Goal: Communication & Community: Answer question/provide support

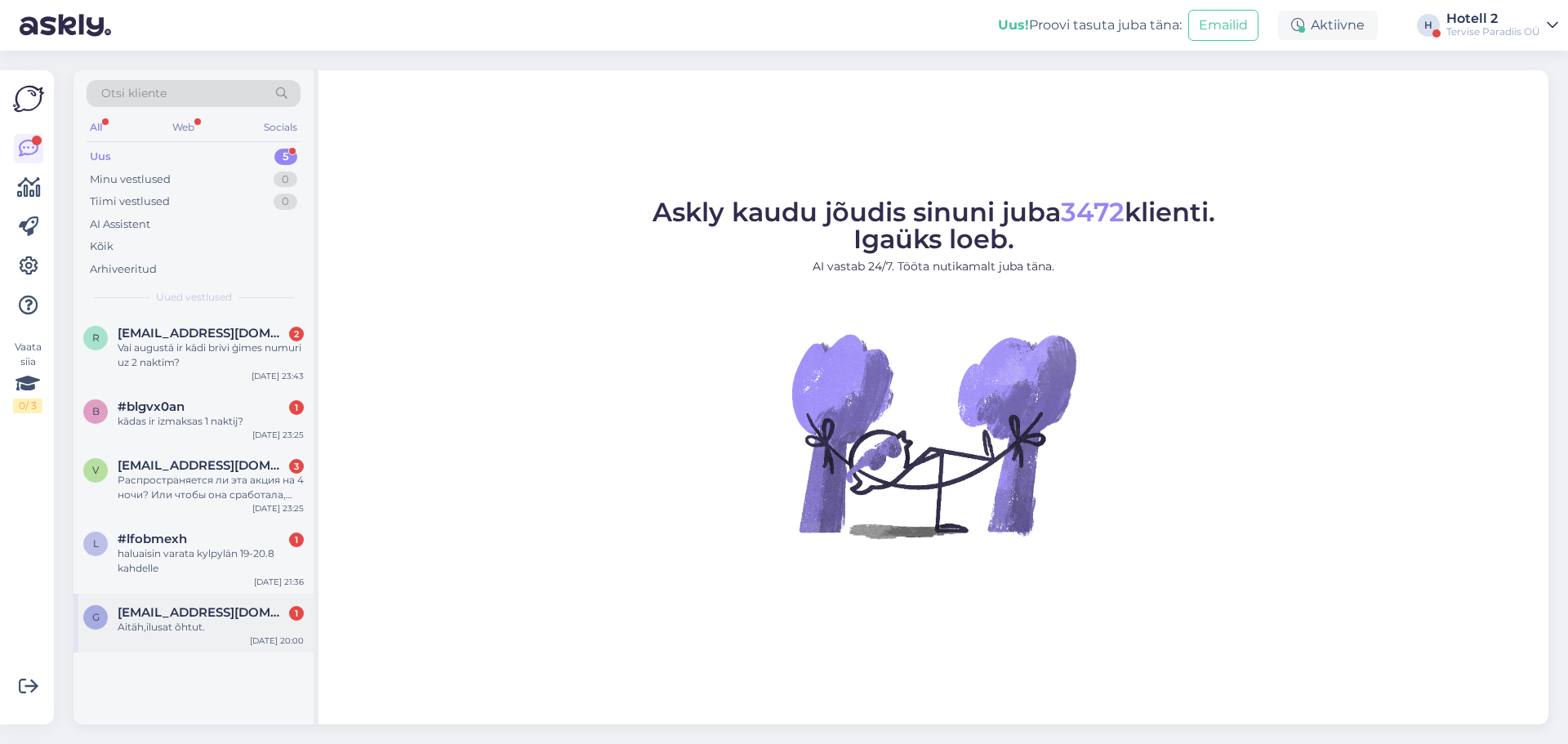
click at [184, 607] on span "[EMAIL_ADDRESS][DOMAIN_NAME]" at bounding box center [202, 612] width 170 height 15
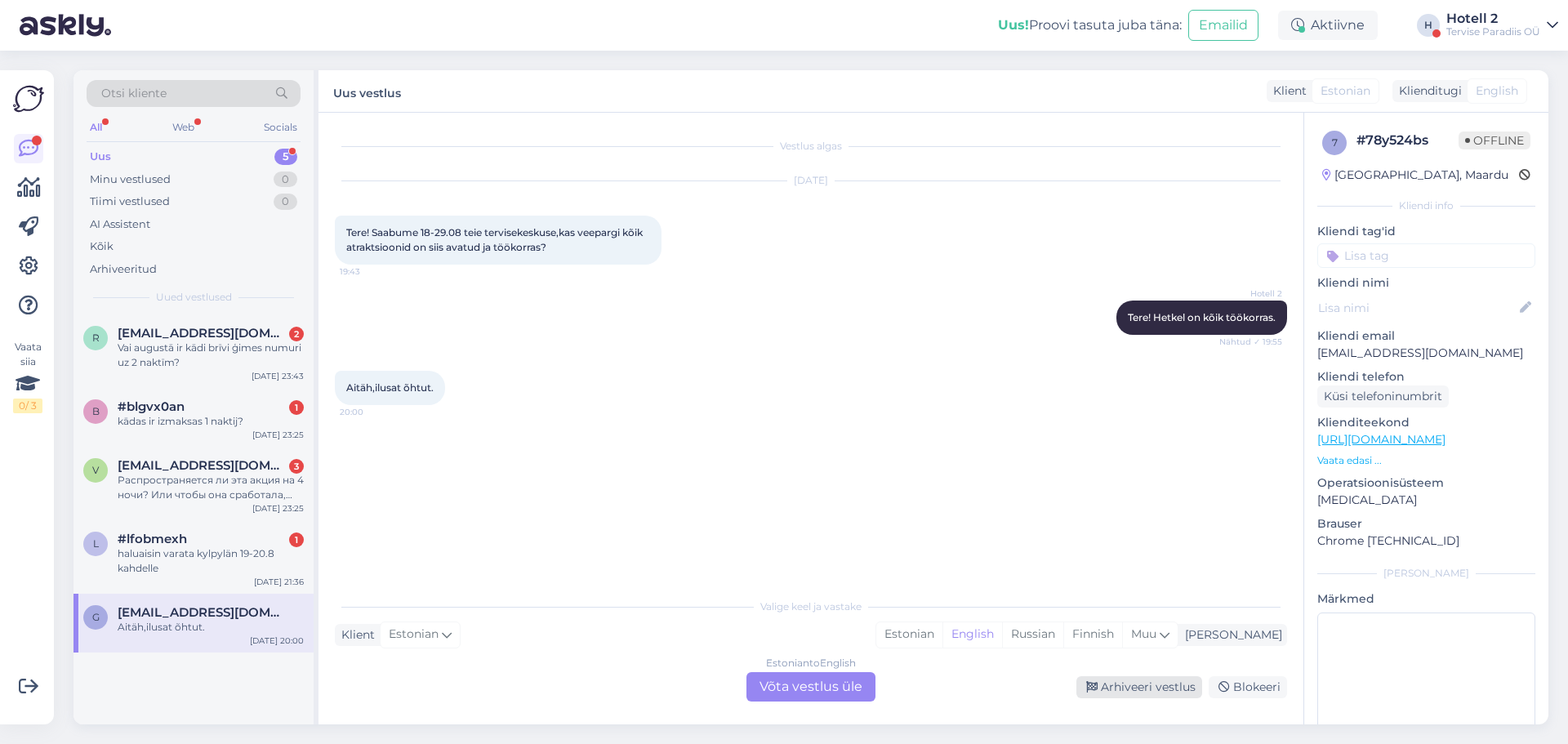
click at [1178, 685] on div "Arhiveeri vestlus" at bounding box center [1139, 687] width 126 height 22
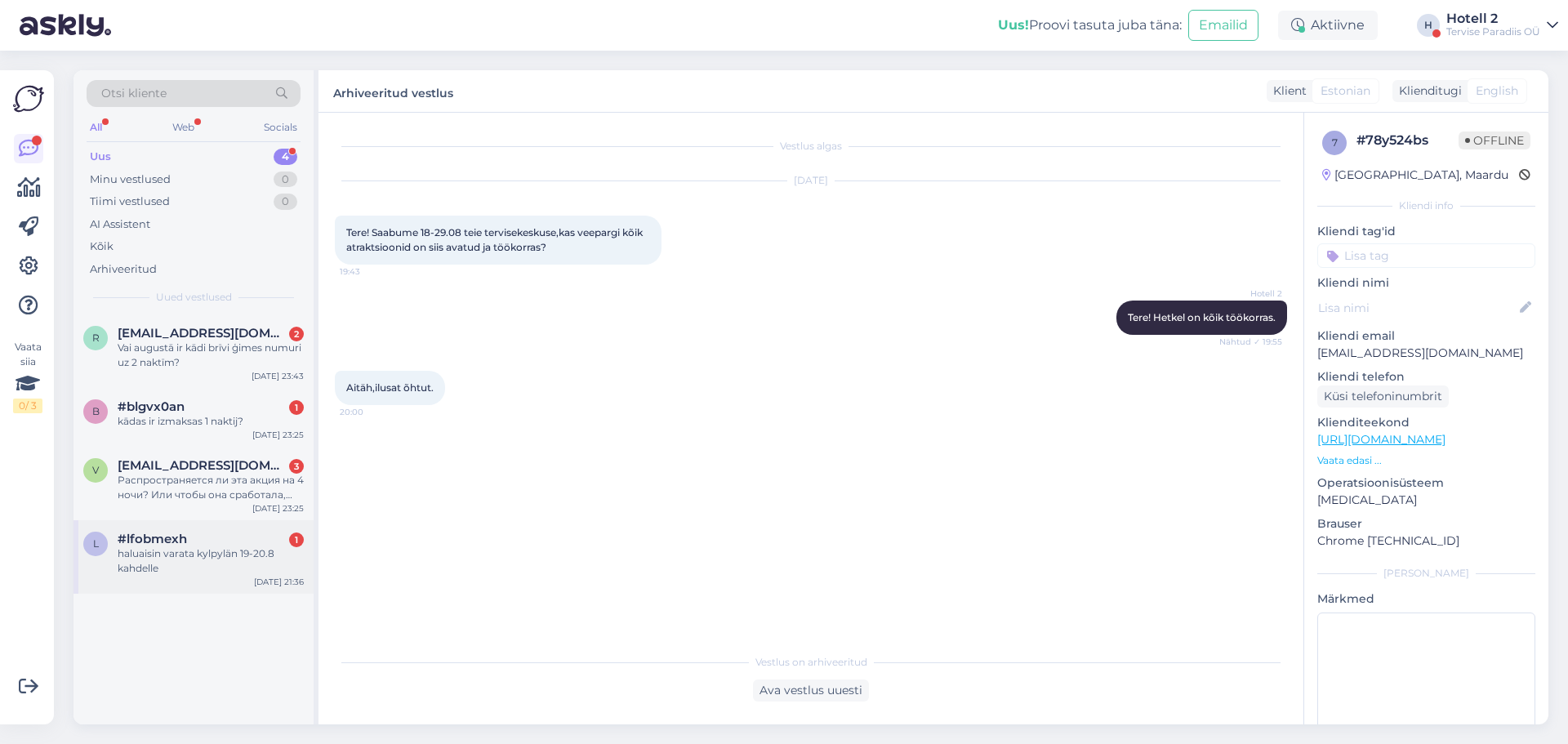
click at [216, 572] on div "haluaisin varata kylpylän 19-20.8 kahdelle" at bounding box center [210, 561] width 186 height 29
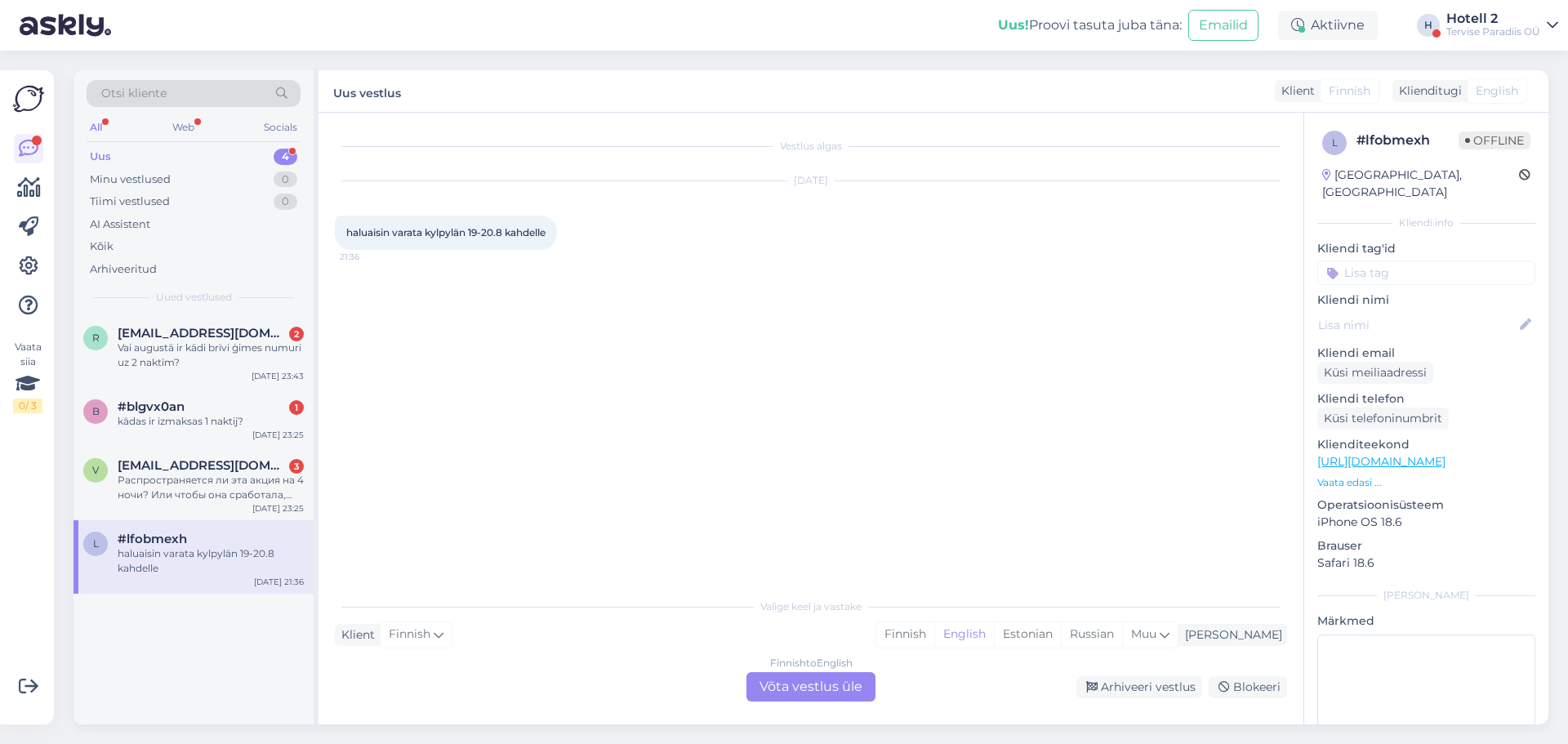
click at [839, 692] on div "Finnish to English Võta vestlus üle" at bounding box center [811, 687] width 129 height 29
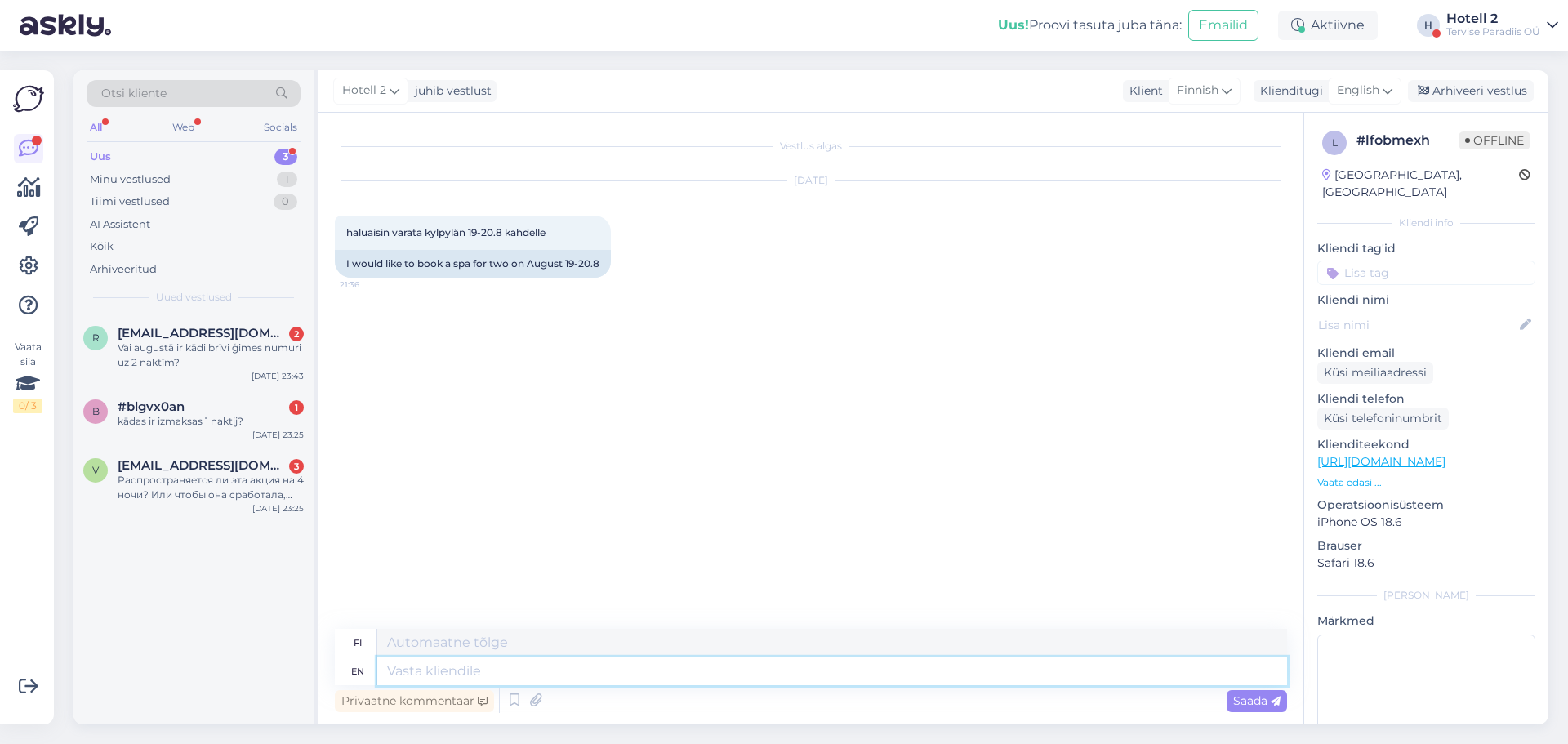
click at [536, 672] on textarea at bounding box center [832, 671] width 910 height 27
type textarea "Hello"
type textarea "Hei"
type textarea "Hello!"
type textarea "Hei!"
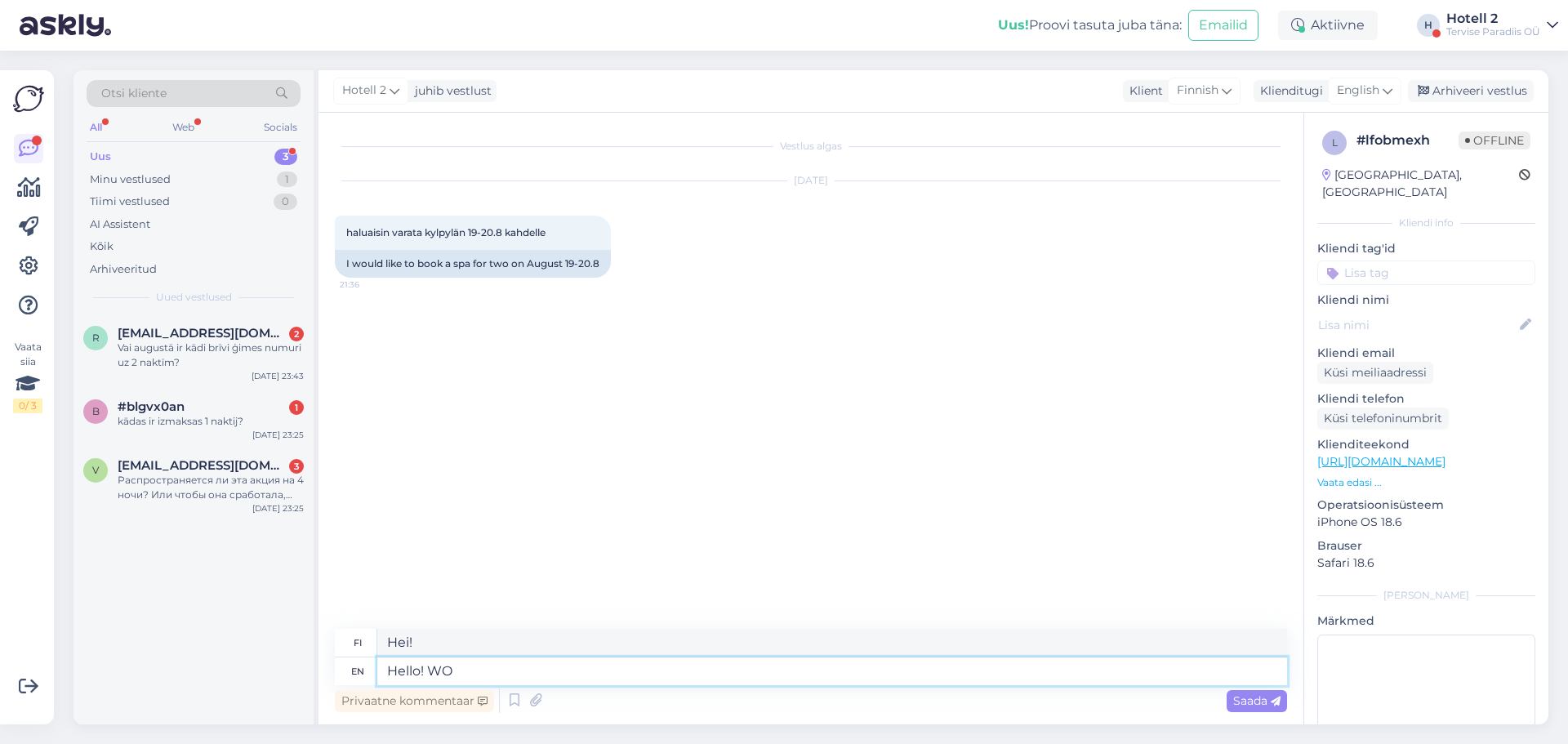
type textarea "Hello! W"
type textarea "Hei! WO"
type textarea "Hello! Would l"
type textarea "Hei! Olisiko"
type textarea "Hello! Would like"
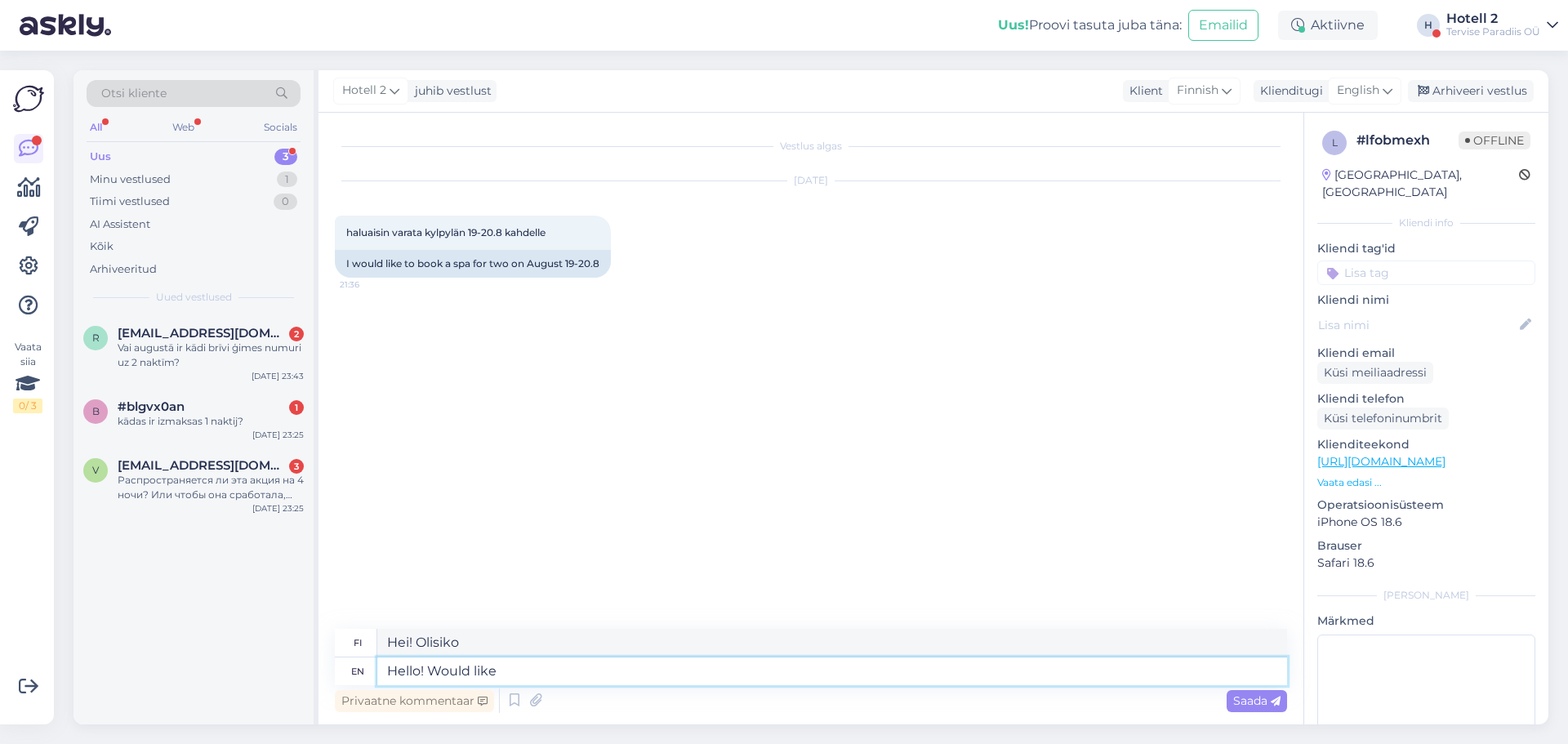
type textarea "Hei! Haluaisin"
type textarea "Hello! Would like to book a"
type textarea "Hei! Haluaisin varata"
type textarea "Hello! Would like to book a room"
type textarea "Hei! Haluaisin varata huoneen"
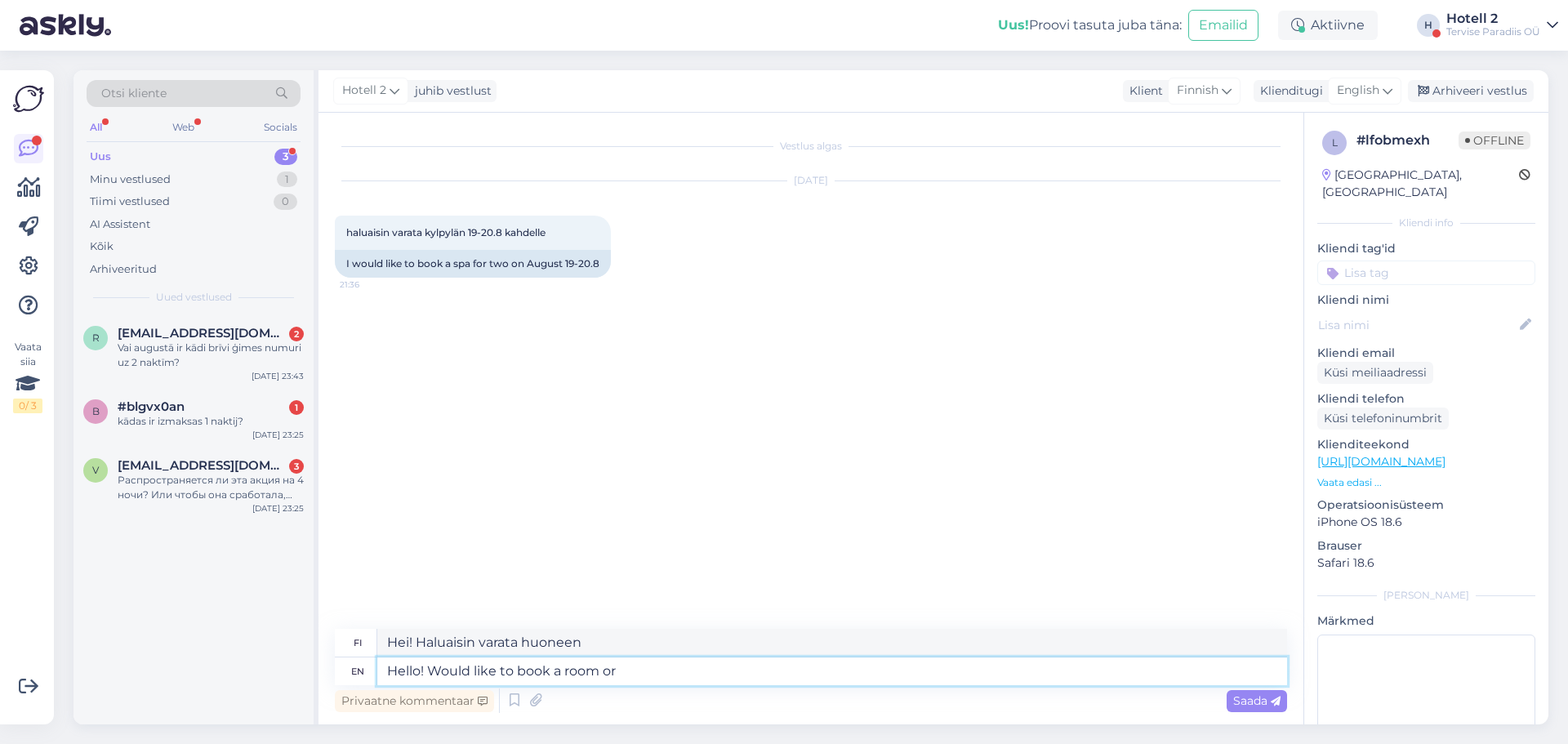
type textarea "Hello! Would like to book a room or"
type textarea "Hei! Haluaisin varata huoneen tai"
type textarea "Hello! Would like to book a room or a ticke"
type textarea "Hei! Haluaisin varata huoneen [PERSON_NAME]."
type textarea "Hello! Would like to book a room or a tickect for"
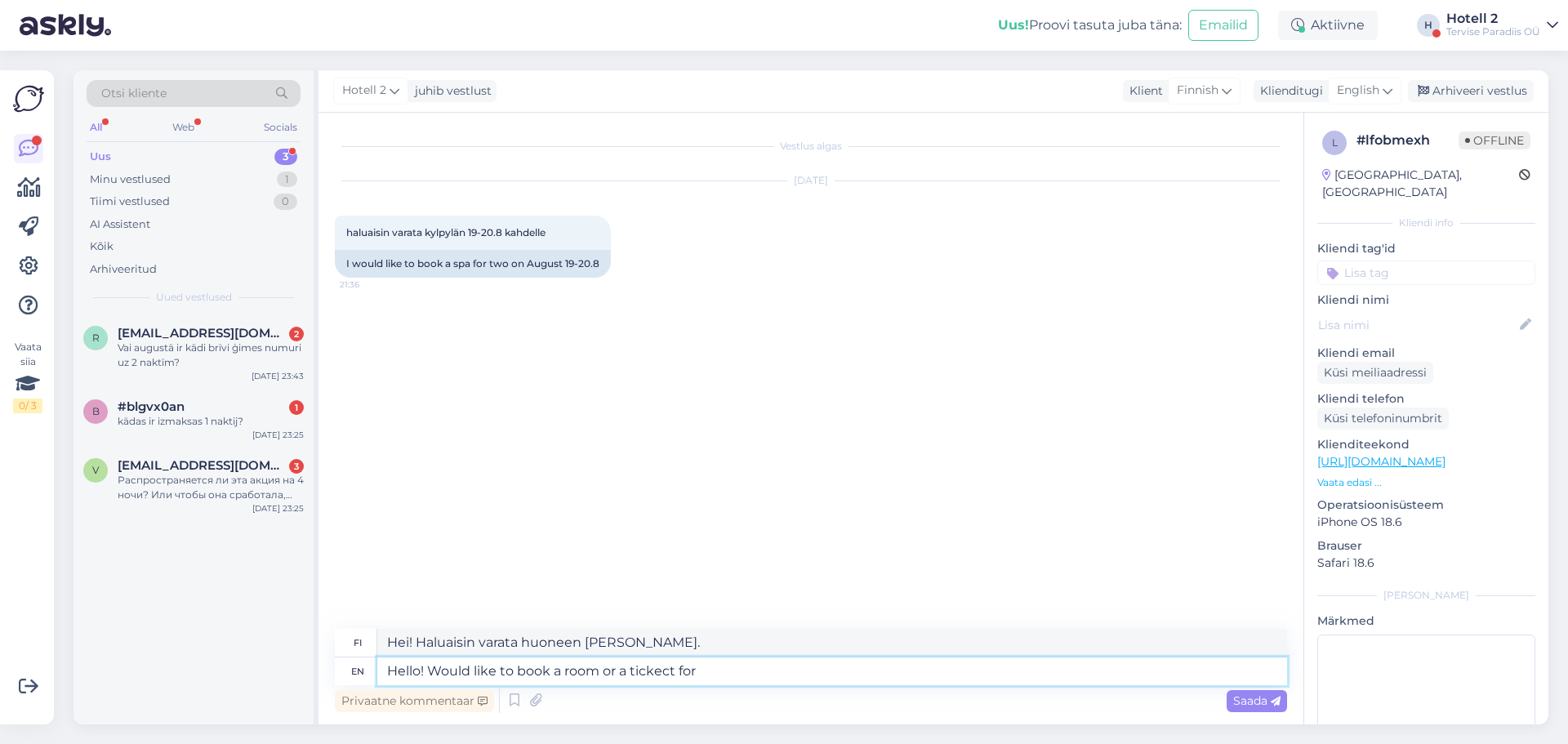
type textarea "Hei! Haluaisin varata huoneen [PERSON_NAME]"
type textarea "Hello! Would like to book a room or a tickect"
type textarea "Hei! Haluaisin varata huoneen [PERSON_NAME]."
type textarea "Hello! Would like to book a room or a t"
type textarea "Hei! Haluaisin varata huoneen tai"
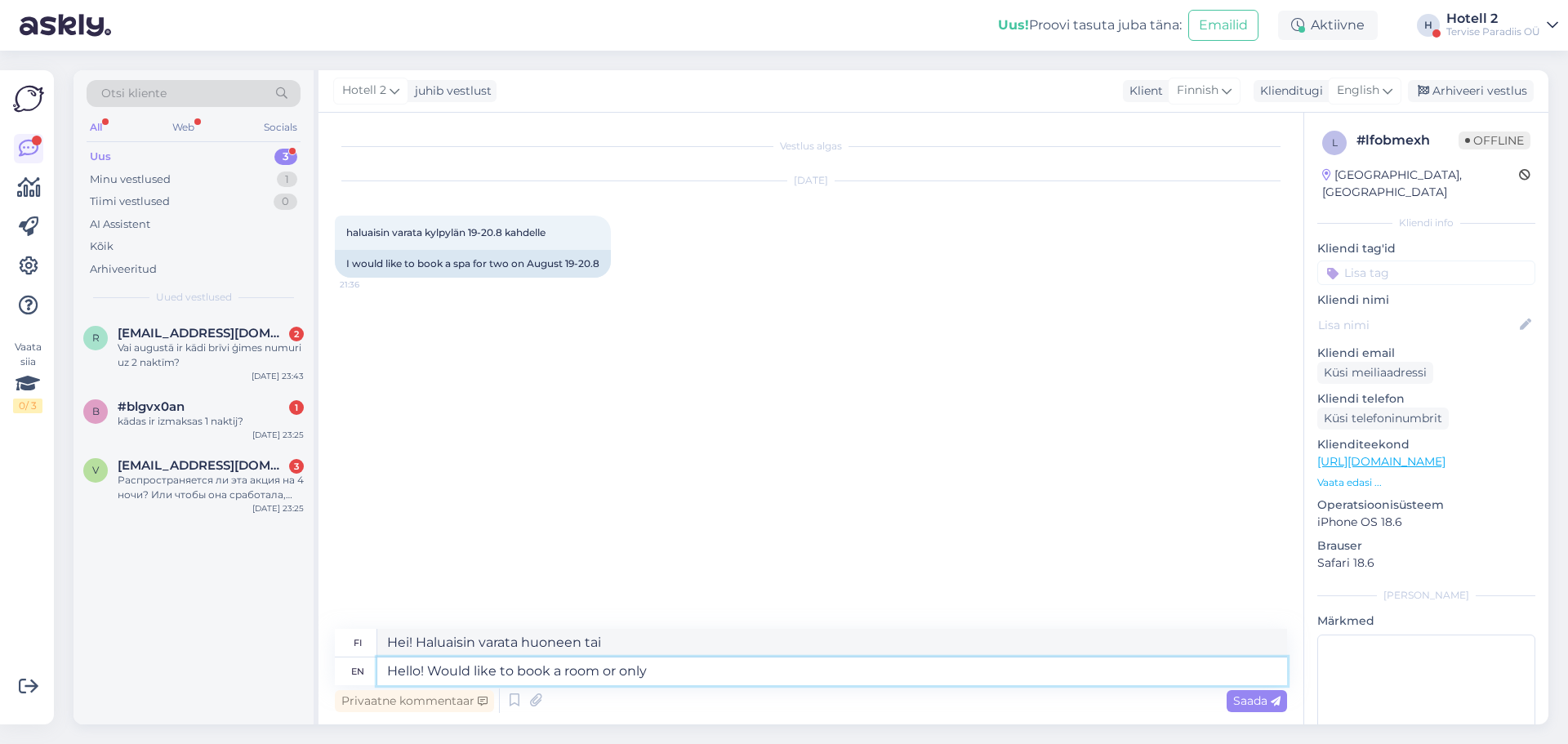
type textarea "Hello! Would like to book a room or only"
type textarea "Hei! Haluaisin varata huoneen tai vain"
type textarea "Hello! Would like to book a room or only for thr"
type textarea "Hei! Haluaisin varata huoneen tai vain kolmeksi päiväksi."
type textarea "Hello! Would like to book a room or only for the"
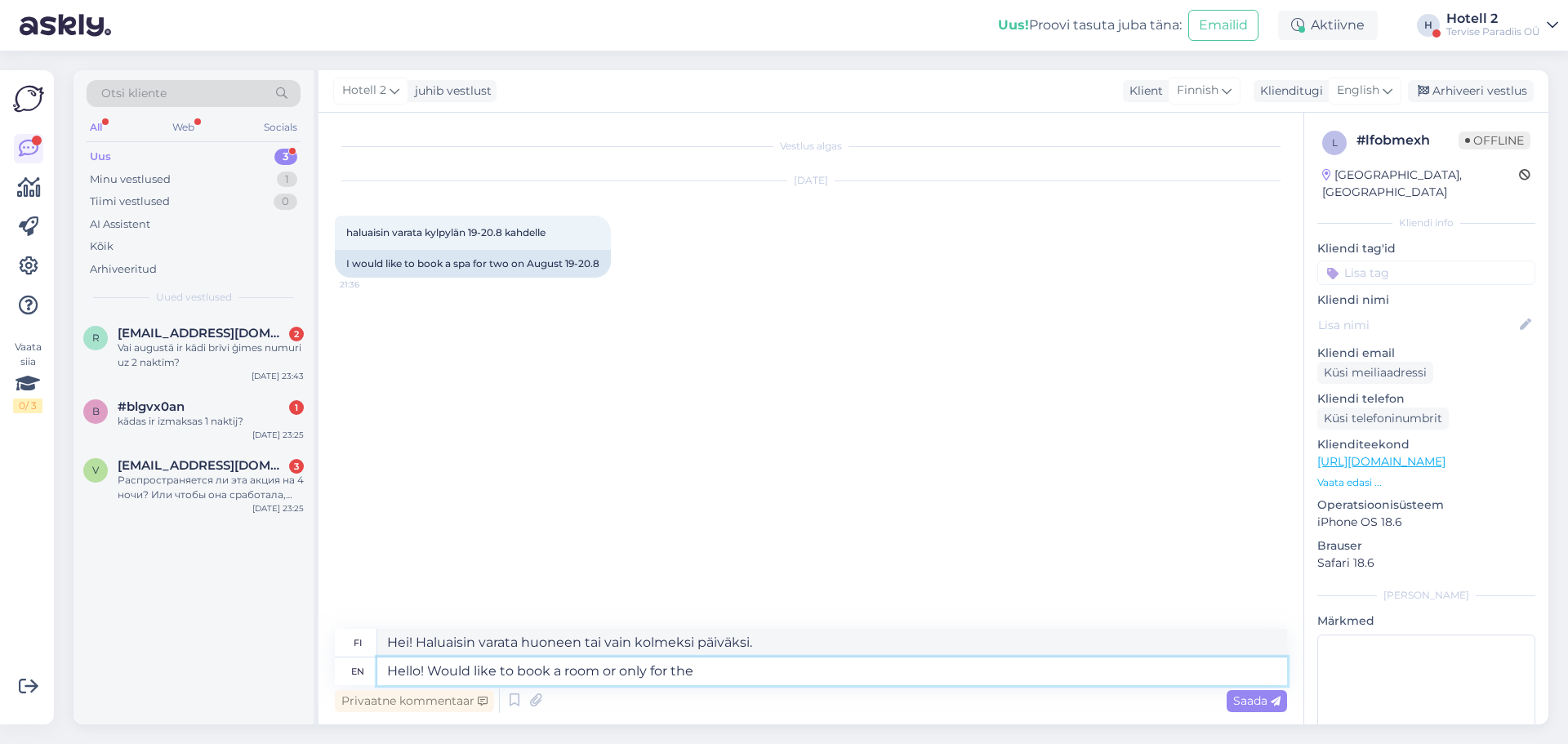
type textarea "Hei! Haluatko varata huoneen tai vain yhdeksi päiväksi?"
type textarea "Hello! Would like to book a room or only for the spa?"
type textarea "Hei! Haluatko varata huoneen vai vain kylpyläkäynnin?"
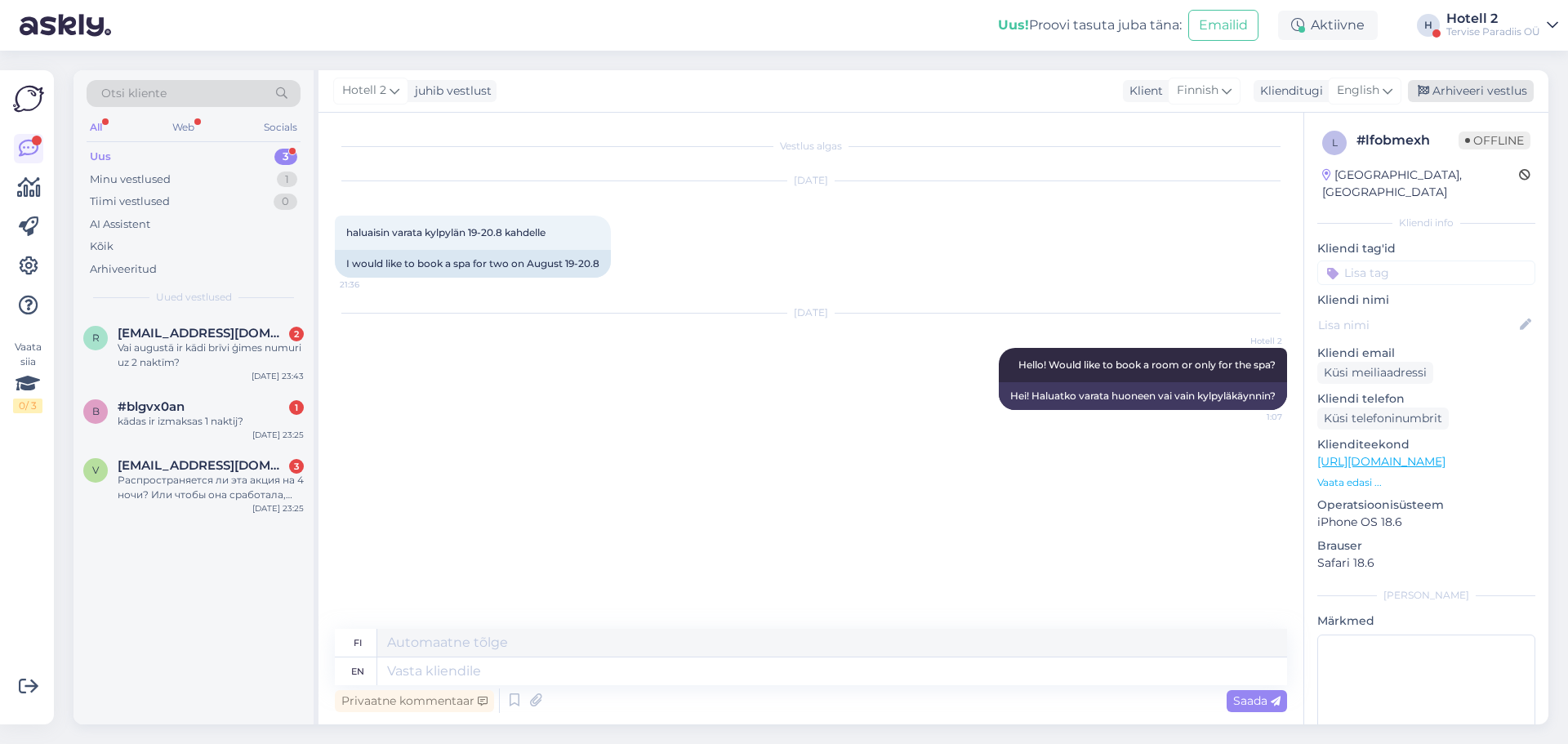
click at [1441, 89] on div "Arhiveeri vestlus" at bounding box center [1470, 91] width 126 height 22
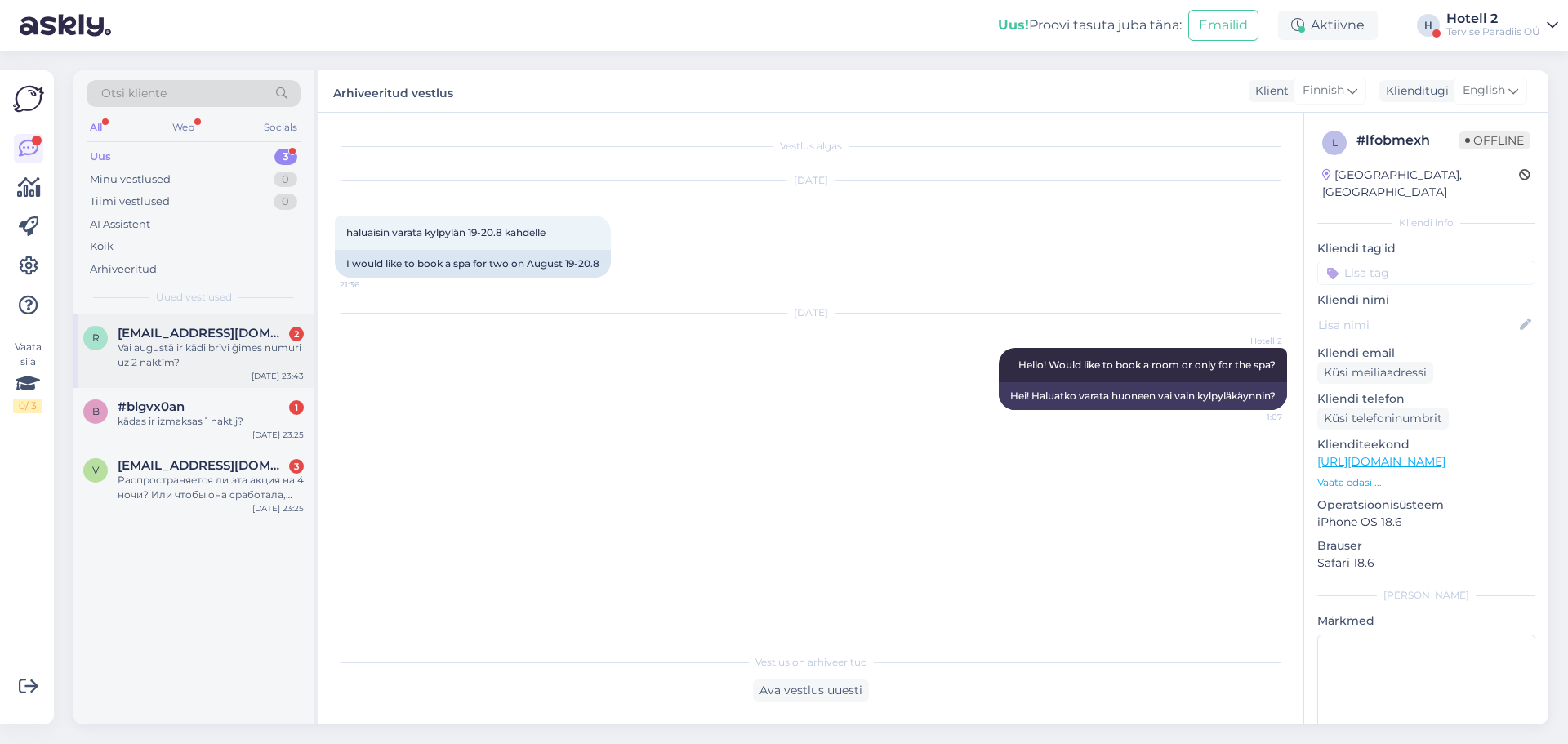
click at [176, 342] on div "Vai augustā ir kādi brīvi ģimes numuri uz 2 naktīm?" at bounding box center [210, 355] width 186 height 29
